Goal: Navigation & Orientation: Find specific page/section

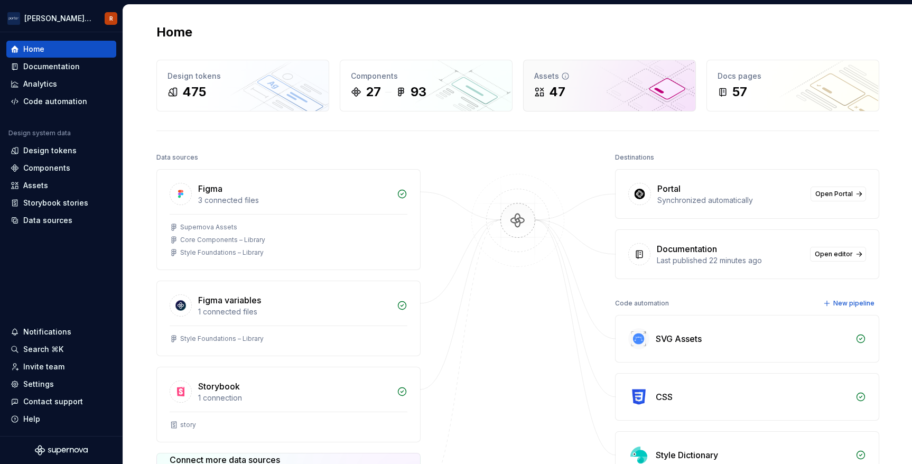
click at [594, 87] on div "47" at bounding box center [609, 92] width 151 height 17
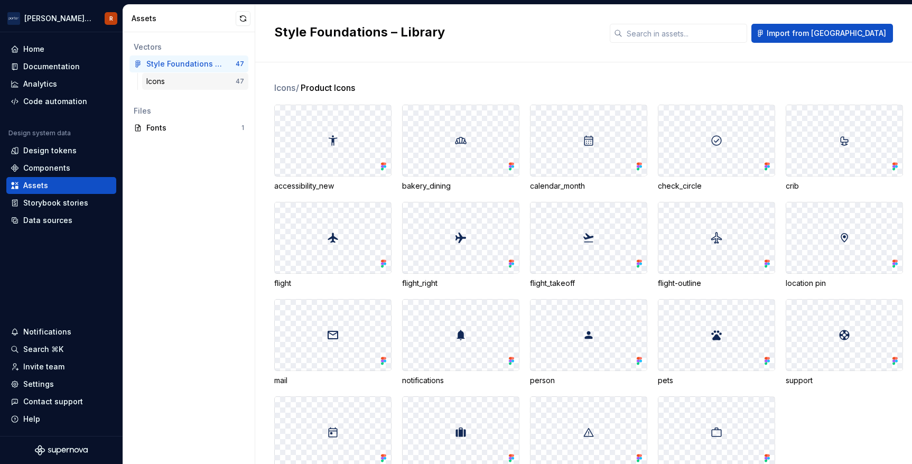
click at [183, 85] on div "Icons" at bounding box center [190, 81] width 89 height 11
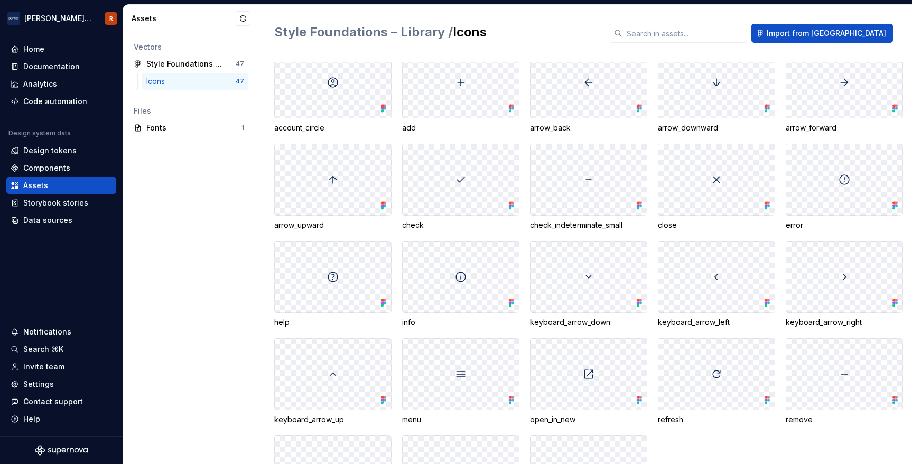
scroll to position [489, 0]
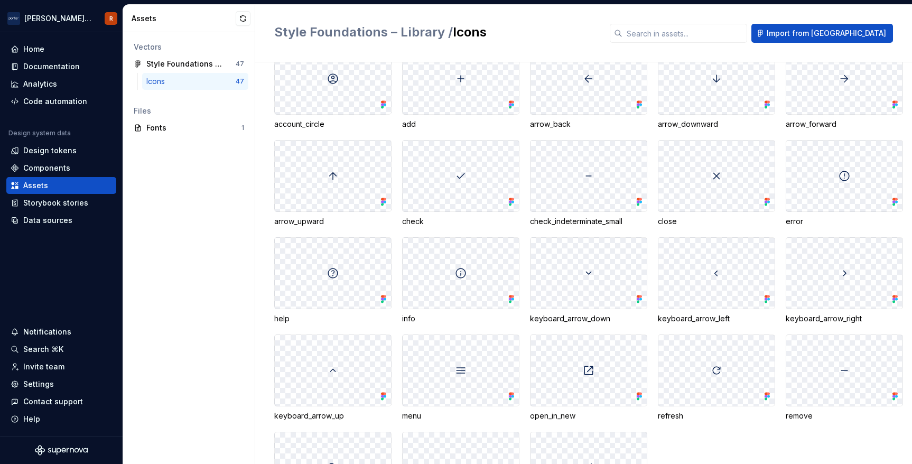
click at [198, 174] on div "Vectors Style Foundations – Library 47 Icons 47 Files Fonts 1" at bounding box center [189, 248] width 132 height 432
click at [38, 214] on div "Data sources" at bounding box center [61, 220] width 110 height 17
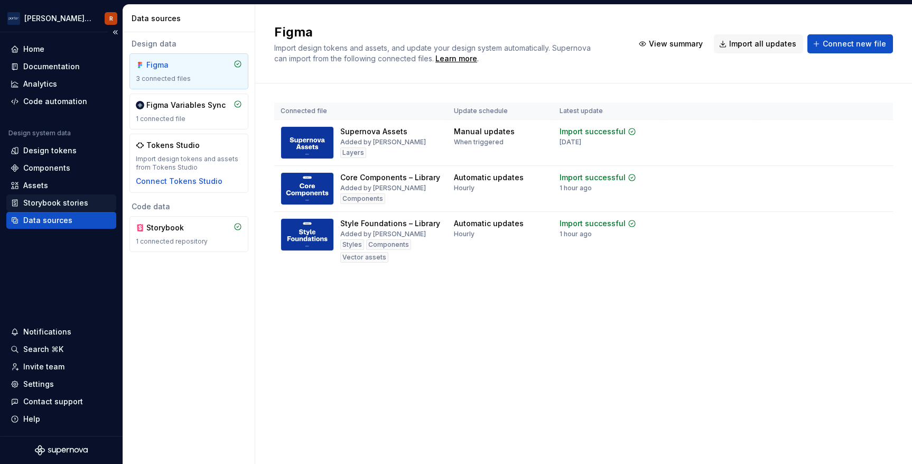
click at [58, 196] on div "Storybook stories" at bounding box center [61, 202] width 110 height 17
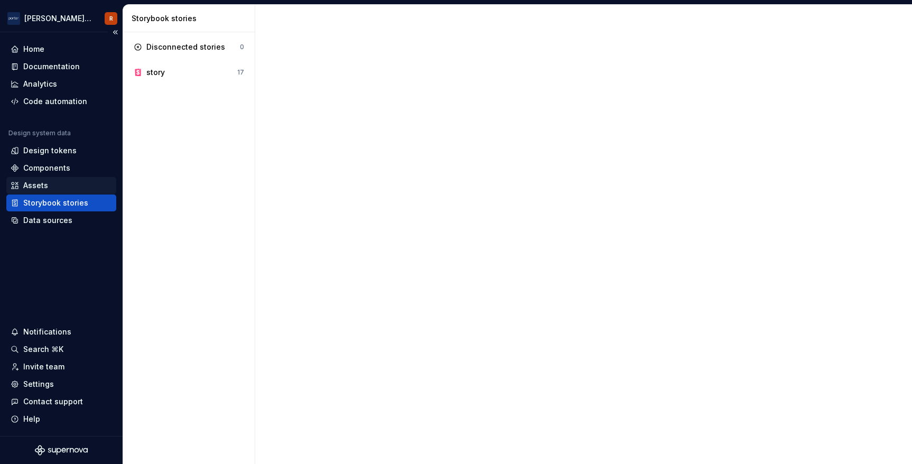
click at [53, 186] on div "Assets" at bounding box center [61, 185] width 101 height 11
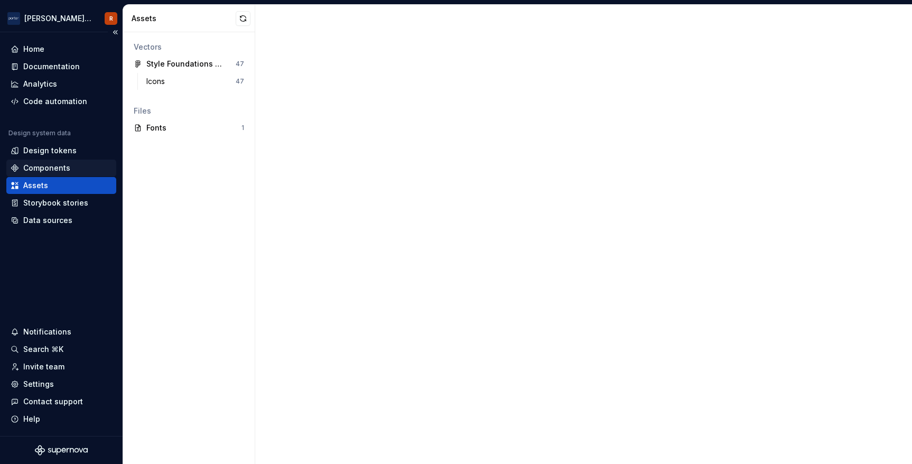
click at [63, 170] on div "Components" at bounding box center [46, 168] width 47 height 11
